Goal: Task Accomplishment & Management: Complete application form

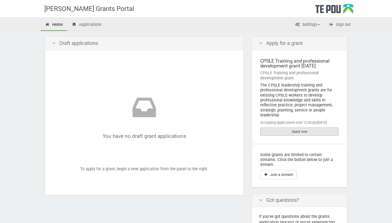
click at [312, 133] on link "Apply now" at bounding box center [299, 132] width 78 height 8
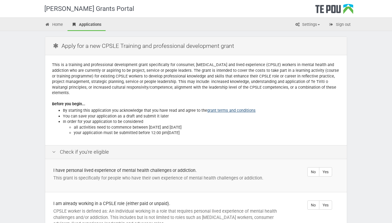
click at [241, 108] on link "grant terms and conditions" at bounding box center [231, 110] width 48 height 5
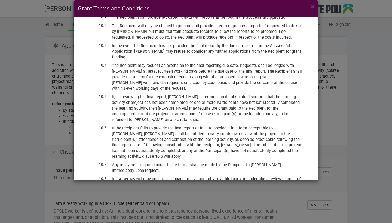
scroll to position [1202, 0]
click at [314, 8] on span "×" at bounding box center [312, 6] width 3 height 7
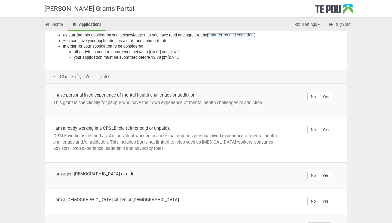
scroll to position [76, 0]
click at [330, 92] on label "Yes" at bounding box center [325, 96] width 13 height 9
radio input "true"
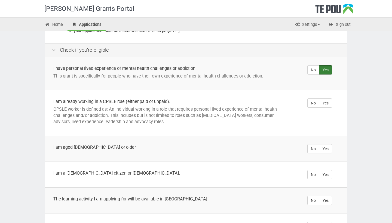
scroll to position [103, 0]
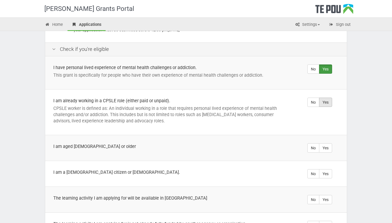
click at [330, 98] on label "Yes" at bounding box center [325, 102] width 13 height 9
radio input "true"
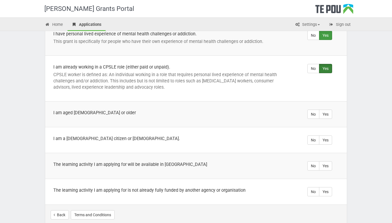
scroll to position [137, 0]
click at [329, 109] on label "Yes" at bounding box center [325, 113] width 13 height 9
radio input "true"
click at [329, 136] on label "Yes" at bounding box center [325, 139] width 13 height 9
radio input "true"
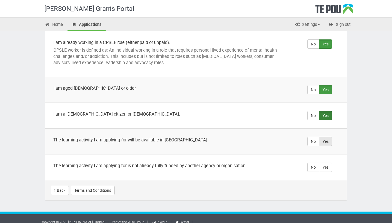
scroll to position [161, 0]
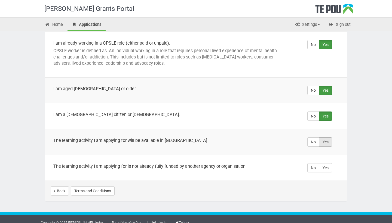
click at [328, 138] on label "Yes" at bounding box center [325, 141] width 13 height 9
radio input "true"
click at [326, 164] on label "Yes" at bounding box center [325, 167] width 13 height 9
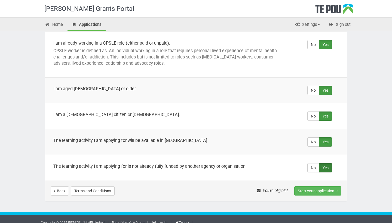
radio input "true"
click at [303, 186] on button "Start your application" at bounding box center [317, 190] width 47 height 9
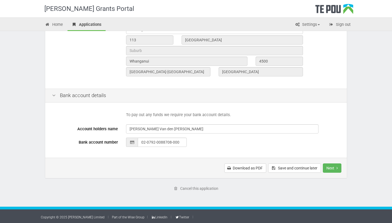
scroll to position [204, 0]
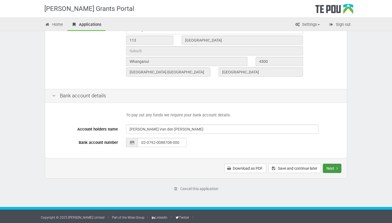
click at [326, 165] on button "Next" at bounding box center [332, 168] width 19 height 9
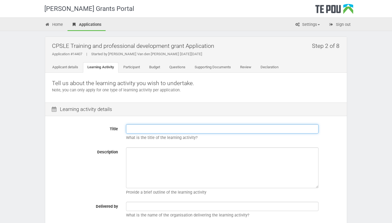
click at [235, 131] on input "Title" at bounding box center [222, 128] width 192 height 9
type input "De-escalation Skills & Techniques (Level 4) Micro-credential"
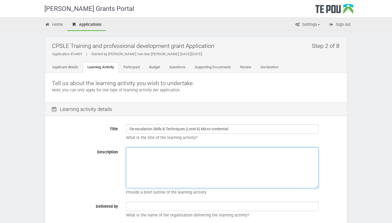
click at [212, 155] on textarea "Description" at bounding box center [222, 168] width 192 height 41
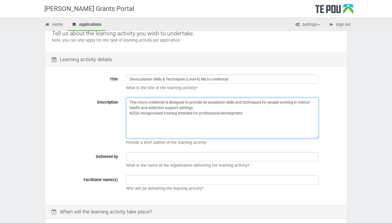
scroll to position [56, 0]
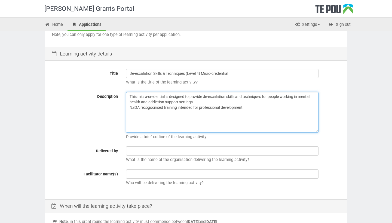
click at [253, 109] on textarea "This micro-credential is designed to provide de-escalation skills and technique…" at bounding box center [222, 112] width 192 height 41
type textarea "This micro-credential is designed to provide de-escalation skills and technique…"
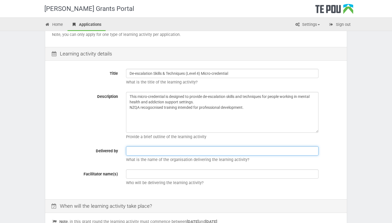
click at [216, 151] on input "text" at bounding box center [222, 150] width 192 height 9
type input "Careerforce"
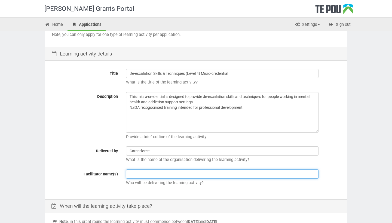
click at [196, 172] on input "text" at bounding box center [222, 174] width 192 height 9
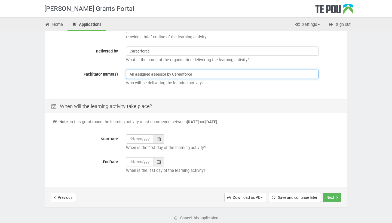
scroll to position [156, 0]
type input "An assigned assessor by Careerforce"
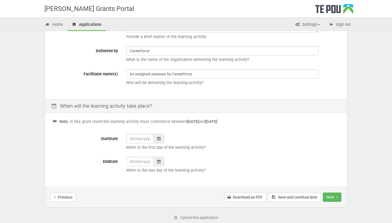
click at [159, 137] on icon at bounding box center [159, 139] width 4 height 4
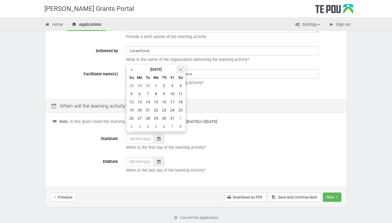
click at [182, 70] on th "»" at bounding box center [180, 69] width 8 height 8
click at [138, 101] on td "12" at bounding box center [140, 102] width 8 height 8
type input "12/01/2026"
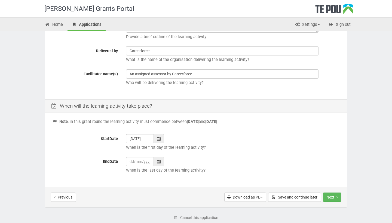
click at [159, 161] on icon at bounding box center [159, 162] width 4 height 4
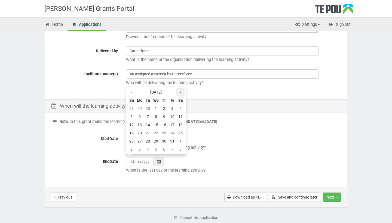
click at [180, 94] on th "»" at bounding box center [180, 92] width 8 height 8
click at [166, 123] on td "12" at bounding box center [164, 125] width 8 height 8
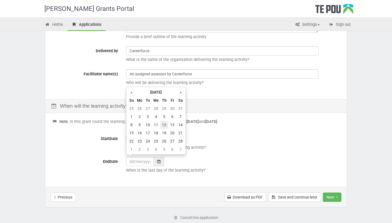
type input "12/02/2026"
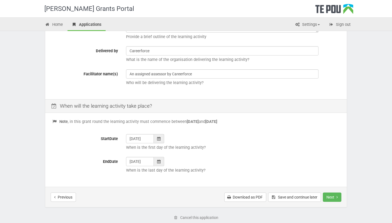
click at [159, 157] on div at bounding box center [159, 161] width 10 height 9
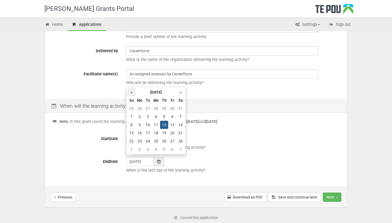
click at [133, 94] on th "«" at bounding box center [131, 92] width 8 height 8
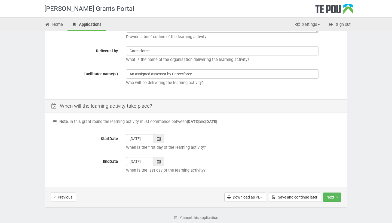
click at [212, 132] on div "Note , in this grant round the learning activity must commence between 1 Novemb…" at bounding box center [196, 150] width 302 height 73
click at [328, 194] on button "Next" at bounding box center [332, 197] width 19 height 9
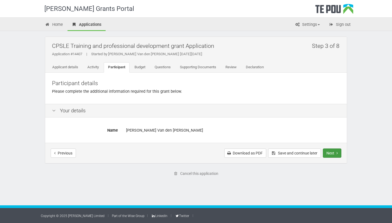
click at [331, 151] on button "Next" at bounding box center [332, 153] width 19 height 9
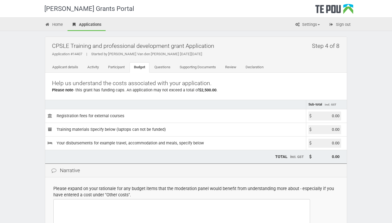
click at [328, 117] on input "0.00" at bounding box center [324, 116] width 33 height 9
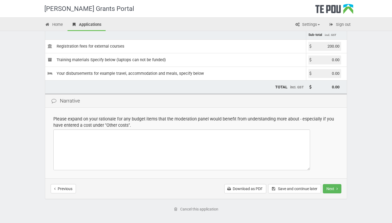
scroll to position [71, 0]
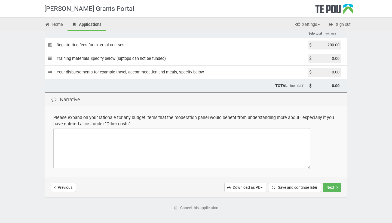
type input "200.00"
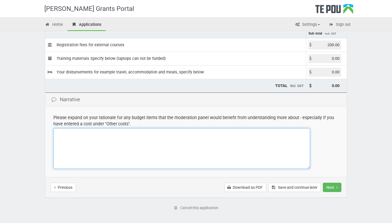
type input "200.00"
click at [113, 131] on textarea at bounding box center [181, 148] width 257 height 41
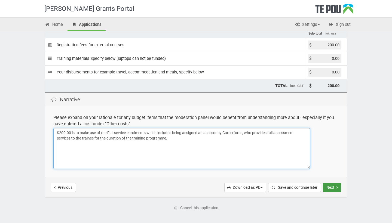
type textarea "$200.00 is to make use of the Full service enrolments which includes being assi…"
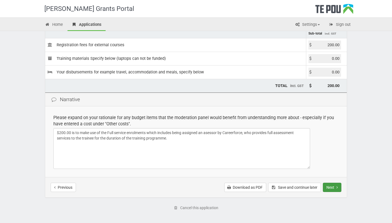
click at [334, 186] on button "Next" at bounding box center [332, 187] width 19 height 9
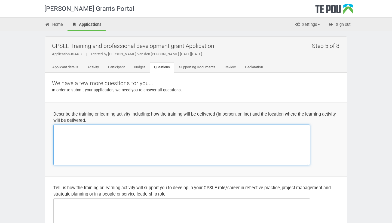
click at [186, 136] on textarea at bounding box center [181, 145] width 257 height 41
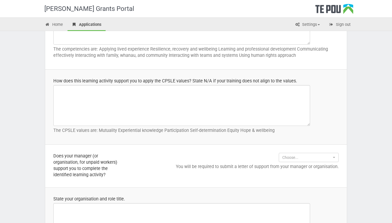
scroll to position [352, 0]
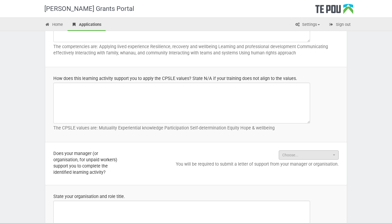
type textarea "The programme is delivered in the workplace, with the support of the employer a…"
click at [335, 151] on button "Choose..." at bounding box center [309, 155] width 60 height 9
click at [333, 152] on button "Choose..." at bounding box center [309, 155] width 60 height 9
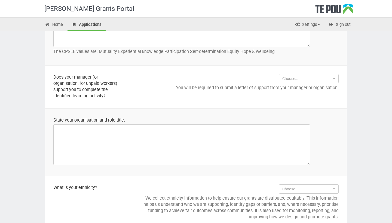
scroll to position [429, 0]
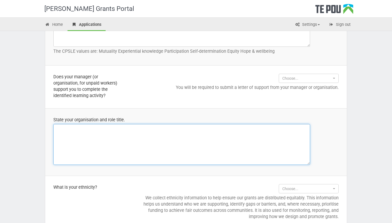
click at [194, 143] on textarea at bounding box center [181, 144] width 257 height 41
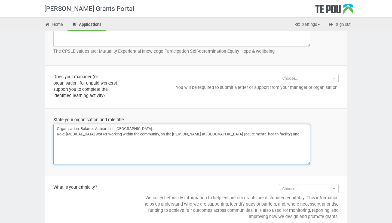
click at [259, 139] on textarea "Organisation: Balance Aotearoa in Whanganui Role: Peer Support Worker working w…" at bounding box center [181, 144] width 257 height 41
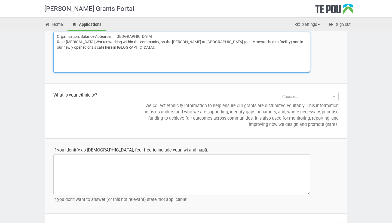
scroll to position [522, 0]
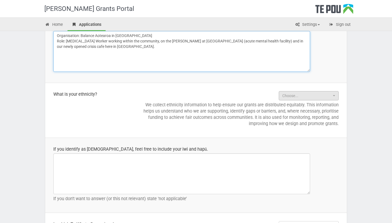
type textarea "Organisation: Balance Aotearoa in Whanganui Role: Peer Support Worker working w…"
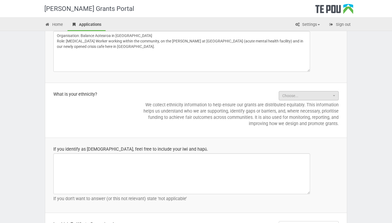
click at [331, 99] on span "Choose..." at bounding box center [306, 95] width 49 height 5
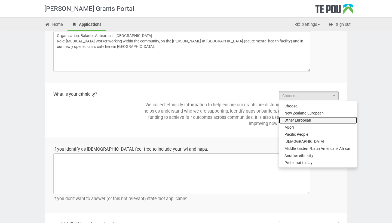
click at [321, 123] on link "Other European" at bounding box center [318, 120] width 78 height 7
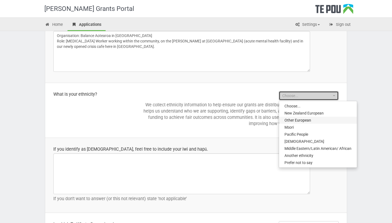
select select "Other European"
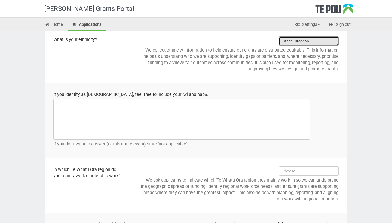
scroll to position [577, 0]
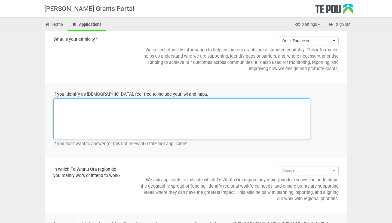
click at [162, 106] on textarea at bounding box center [181, 119] width 257 height 41
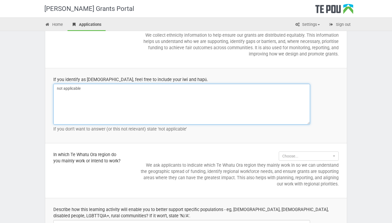
scroll to position [592, 0]
type textarea "not applicable"
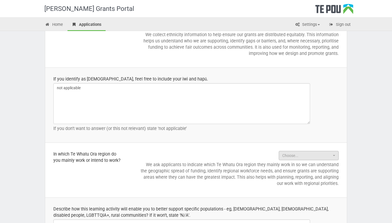
click at [335, 160] on button "Choose..." at bounding box center [309, 155] width 60 height 9
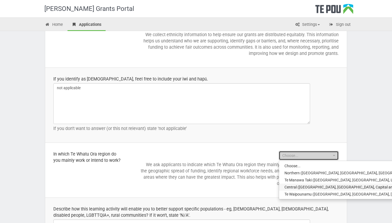
select select "Central (Mid Central, Wanganui, Capital and Coast/Hutt Valley, Hawkes Bay and W…"
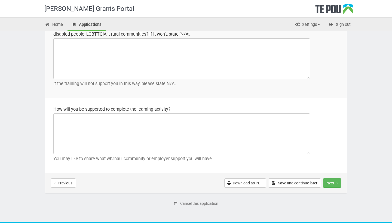
scroll to position [774, 0]
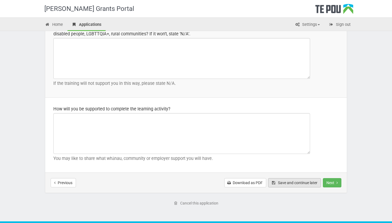
click at [293, 188] on button "Save and continue later" at bounding box center [294, 182] width 53 height 9
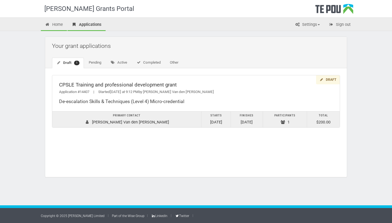
click at [63, 28] on link "Home" at bounding box center [54, 25] width 26 height 12
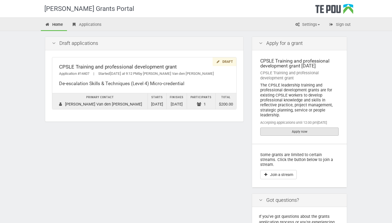
click at [281, 132] on link "Apply now" at bounding box center [299, 132] width 78 height 8
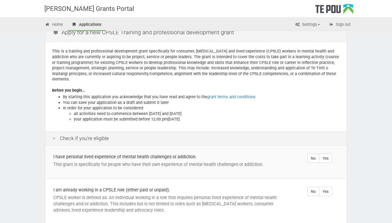
scroll to position [15, 0]
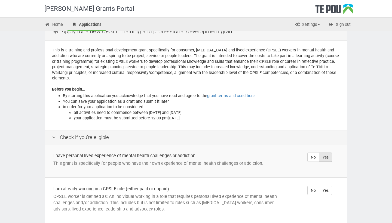
click at [330, 153] on label "Yes" at bounding box center [325, 157] width 13 height 9
radio input "true"
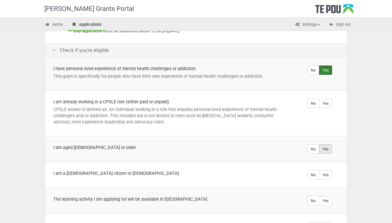
scroll to position [105, 0]
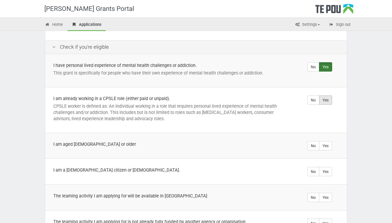
click at [328, 96] on label "Yes" at bounding box center [325, 100] width 13 height 9
radio input "true"
click at [328, 141] on label "Yes" at bounding box center [325, 145] width 13 height 9
radio input "true"
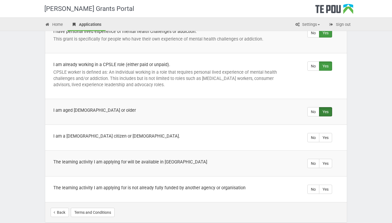
scroll to position [145, 0]
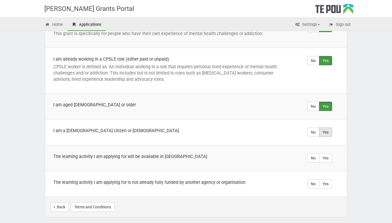
click at [330, 128] on label "Yes" at bounding box center [325, 132] width 13 height 9
radio input "true"
click at [326, 153] on label "Yes" at bounding box center [325, 157] width 13 height 9
radio input "true"
click at [328, 181] on label "Yes" at bounding box center [325, 183] width 13 height 9
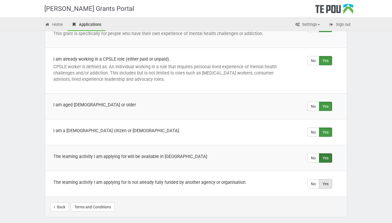
radio input "true"
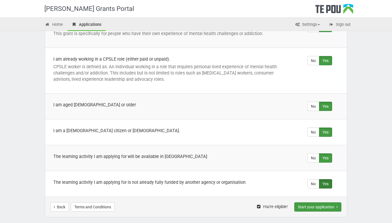
click at [319, 202] on button "Start your application" at bounding box center [317, 206] width 47 height 9
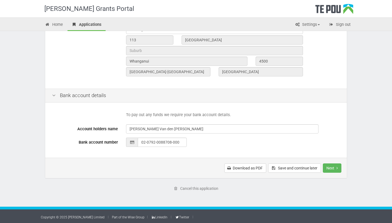
scroll to position [204, 0]
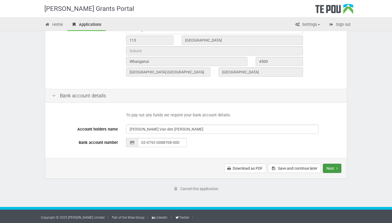
click at [336, 168] on icon "Next step" at bounding box center [336, 169] width 1 height 4
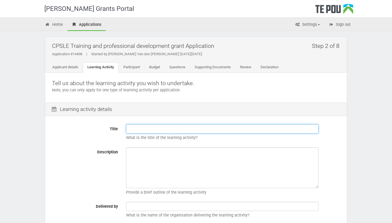
click at [220, 129] on input "Title" at bounding box center [222, 128] width 192 height 9
type input "Suicide Prevention in Aotearoa (Level 4) Micro-credential"
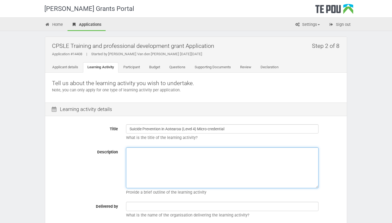
click at [174, 166] on textarea "Description" at bounding box center [222, 168] width 192 height 41
type textarea "t"
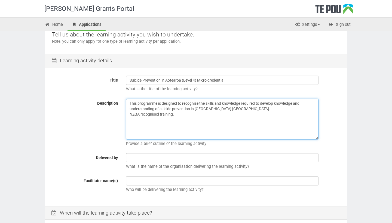
scroll to position [49, 0]
type textarea "This programme is designed to recognise the skills and knowledge required to de…"
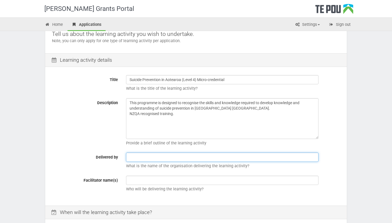
click at [143, 158] on input "text" at bounding box center [222, 157] width 192 height 9
type input "Careerforce"
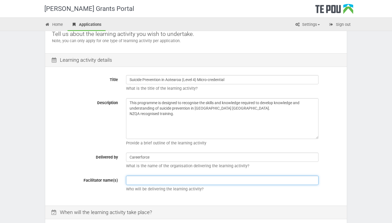
click at [147, 176] on input "text" at bounding box center [222, 180] width 192 height 9
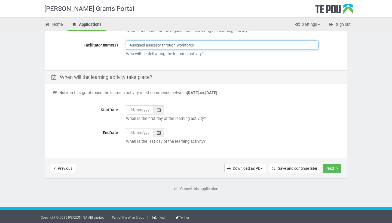
scroll to position [184, 0]
type input "Assigned assessor through Workforce"
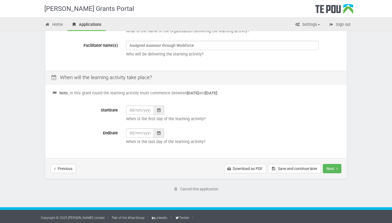
click at [159, 109] on icon at bounding box center [159, 110] width 4 height 4
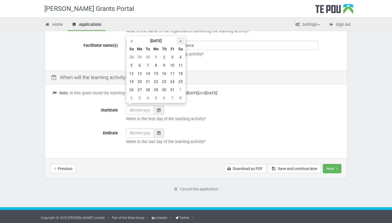
click at [180, 41] on th "»" at bounding box center [180, 41] width 8 height 8
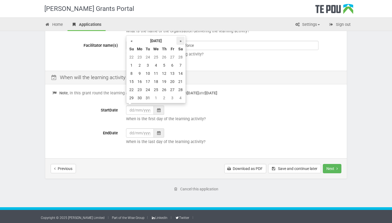
click at [180, 41] on th "»" at bounding box center [180, 41] width 8 height 8
click at [132, 40] on th "«" at bounding box center [131, 41] width 8 height 8
click at [180, 42] on th "»" at bounding box center [180, 41] width 8 height 8
click at [140, 67] on td "2" at bounding box center [140, 65] width 8 height 8
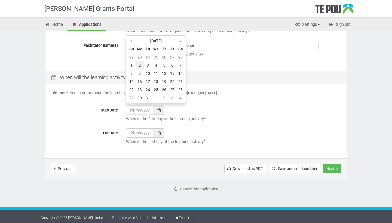
type input "02/03/2026"
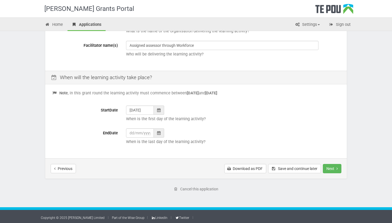
click at [160, 131] on icon at bounding box center [159, 133] width 4 height 4
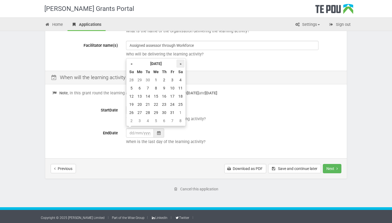
click at [180, 63] on th "»" at bounding box center [180, 64] width 8 height 8
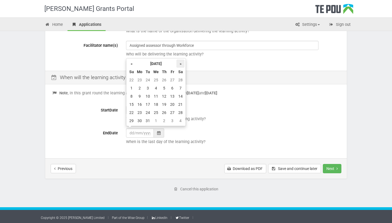
click at [180, 63] on th "»" at bounding box center [180, 64] width 8 height 8
click at [180, 80] on td "2" at bounding box center [180, 80] width 8 height 8
type input "02/05/2026"
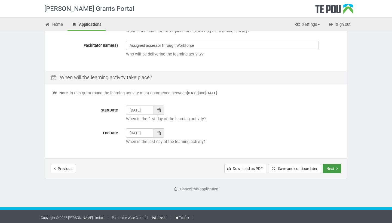
click at [329, 167] on button "Next" at bounding box center [332, 168] width 19 height 9
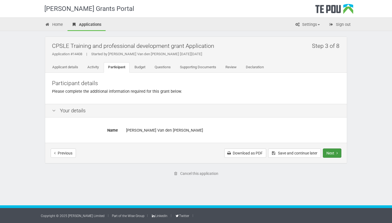
click at [332, 151] on button "Next" at bounding box center [332, 153] width 19 height 9
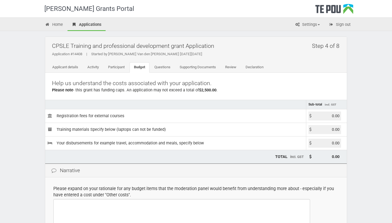
click at [331, 117] on input "0.00" at bounding box center [324, 116] width 33 height 9
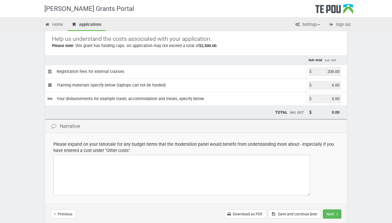
scroll to position [45, 0]
type input "200.00"
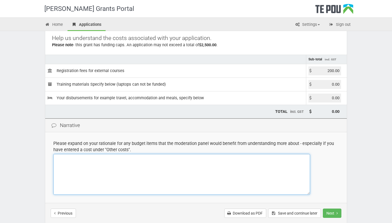
type input "200.00"
click at [152, 171] on textarea at bounding box center [181, 174] width 257 height 41
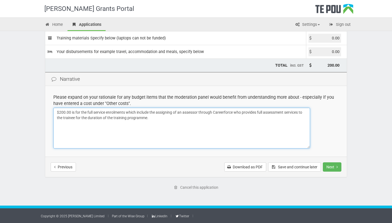
scroll to position [91, 0]
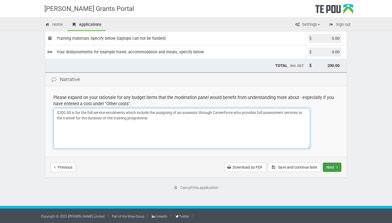
type textarea "$200.00 is for the full service enrolments which include the assigning of an as…"
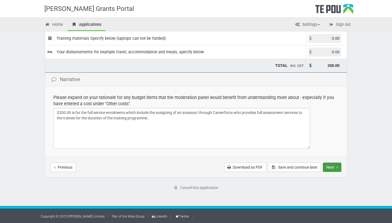
click at [326, 168] on button "Next" at bounding box center [332, 167] width 19 height 9
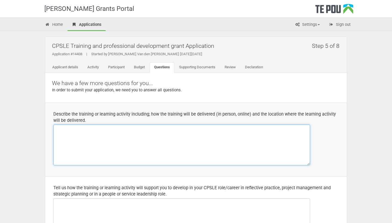
click at [231, 149] on textarea at bounding box center [181, 145] width 257 height 41
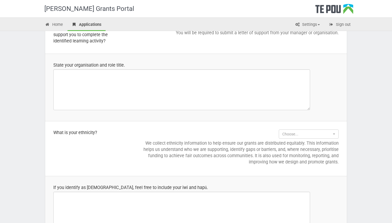
scroll to position [479, 0]
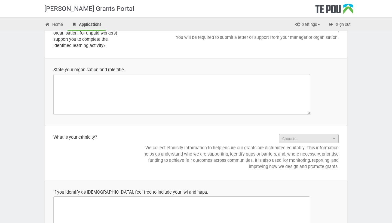
click at [336, 143] on button "Choose..." at bounding box center [309, 138] width 60 height 9
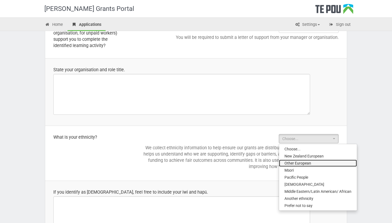
click at [321, 167] on link "Other European" at bounding box center [318, 163] width 78 height 7
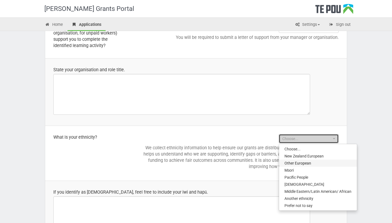
select select "Other European"
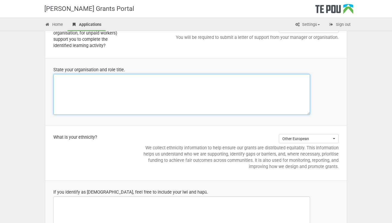
click at [198, 90] on textarea at bounding box center [181, 94] width 257 height 41
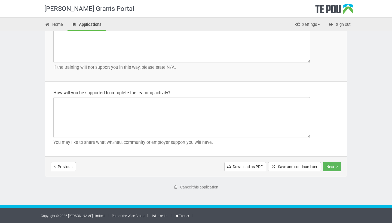
scroll to position [795, 0]
type textarea "Organisation: Balance Aotearoa in Whanganui. Role: Peer Sopport Worker"
click at [294, 165] on button "Save and continue later" at bounding box center [294, 166] width 53 height 9
